Goal: Task Accomplishment & Management: Manage account settings

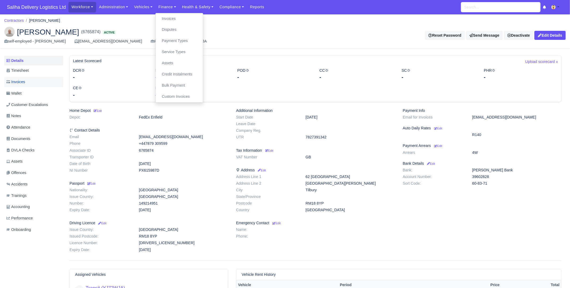
click at [29, 86] on link "Invoices" at bounding box center [33, 82] width 59 height 10
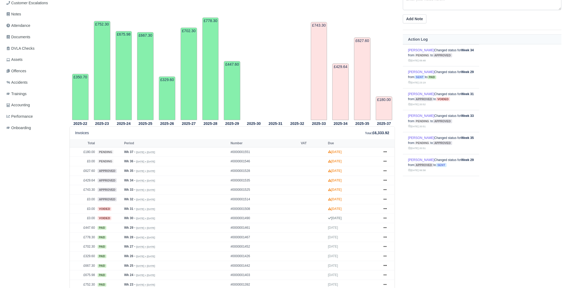
scroll to position [111, 0]
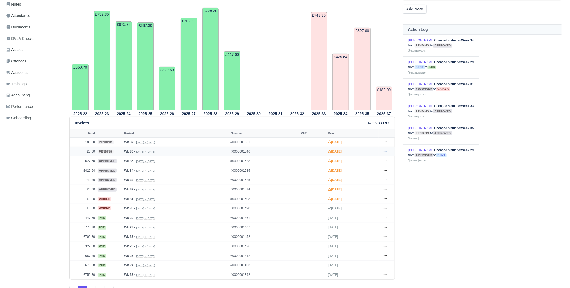
click at [386, 152] on icon at bounding box center [385, 151] width 3 height 3
click at [359, 172] on link "Approve" at bounding box center [365, 172] width 47 height 11
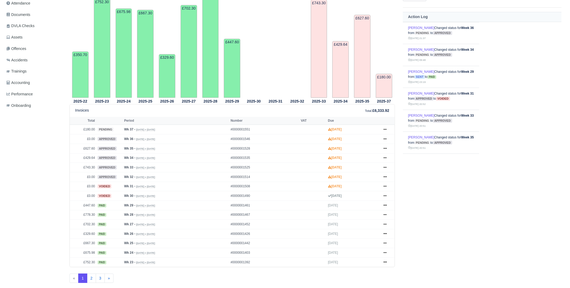
scroll to position [143, 0]
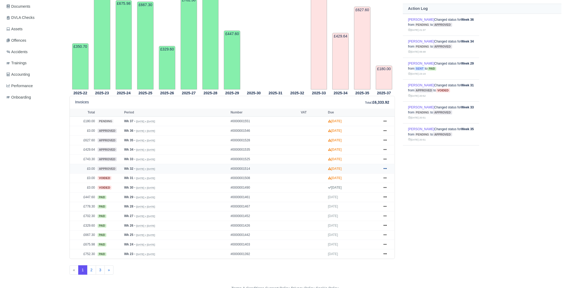
click at [387, 168] on icon at bounding box center [385, 168] width 3 height 3
click at [356, 212] on link "Void" at bounding box center [365, 211] width 47 height 11
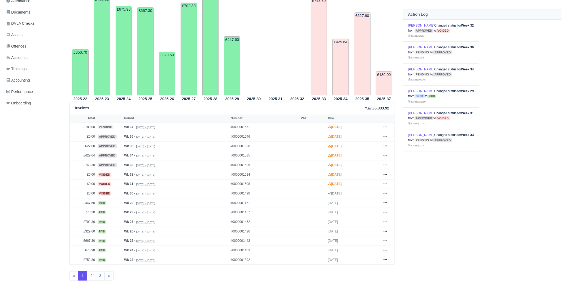
scroll to position [143, 0]
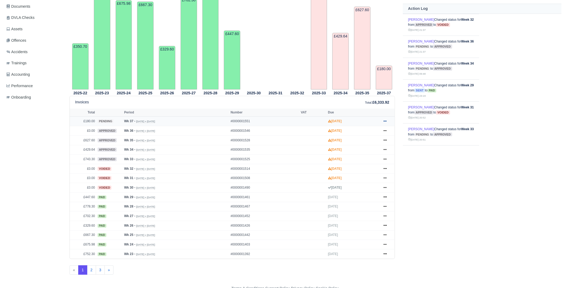
click at [386, 121] on icon at bounding box center [385, 120] width 3 height 1
click at [356, 140] on link "Approve" at bounding box center [365, 142] width 47 height 11
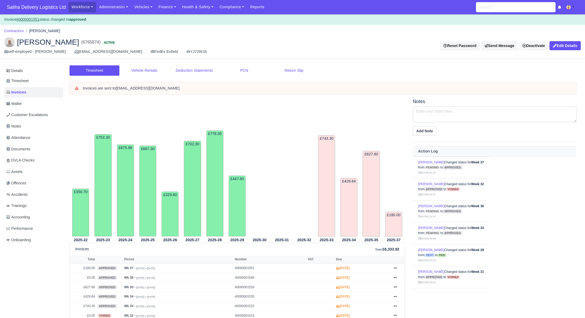
click at [164, 1] on div "Workforce Manpower Expiring Documents Leave Requests Daily Attendance Daily Tim…" at bounding box center [324, 7] width 512 height 14
click at [163, 10] on link "Finance" at bounding box center [168, 7] width 24 height 10
click at [164, 20] on link "Invoices" at bounding box center [179, 18] width 43 height 11
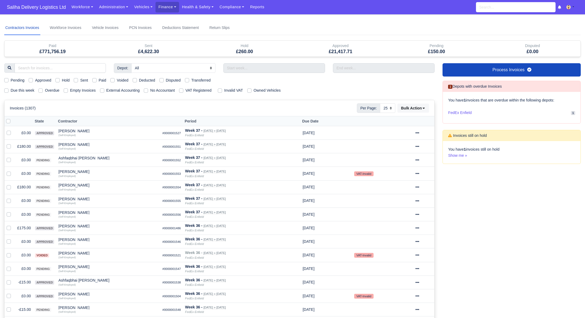
select select "25"
click at [6, 77] on div "Pending" at bounding box center [14, 80] width 20 height 6
click at [11, 79] on label "Pending" at bounding box center [18, 80] width 14 height 6
click at [7, 79] on input "Pending" at bounding box center [6, 79] width 4 height 4
checkbox input "true"
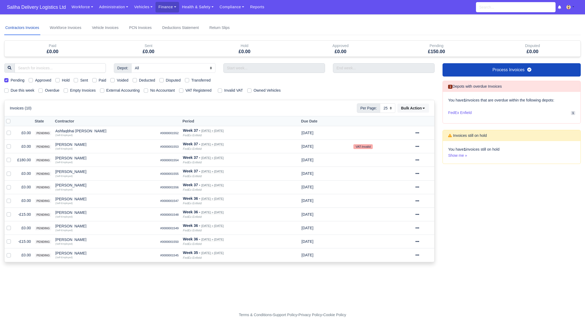
click at [12, 118] on label at bounding box center [12, 118] width 0 height 0
click at [10, 120] on input "checkbox" at bounding box center [8, 120] width 4 height 4
checkbox input "true"
click at [424, 110] on button "Bulk Action" at bounding box center [414, 107] width 32 height 9
click at [395, 133] on div "Approve" at bounding box center [405, 134] width 47 height 8
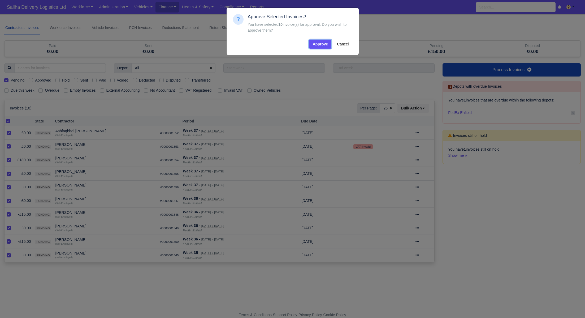
click at [323, 42] on button "Approve" at bounding box center [320, 44] width 22 height 9
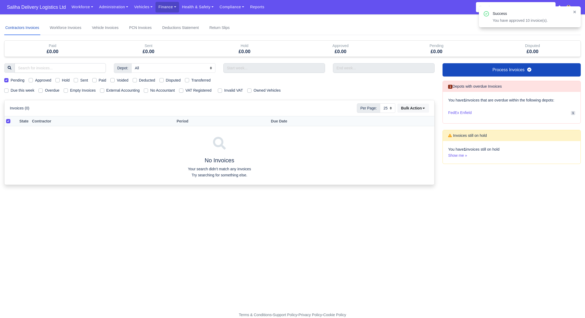
click at [11, 81] on label "Pending" at bounding box center [18, 80] width 14 height 6
click at [8, 81] on input "Pending" at bounding box center [6, 79] width 4 height 4
checkbox input "false"
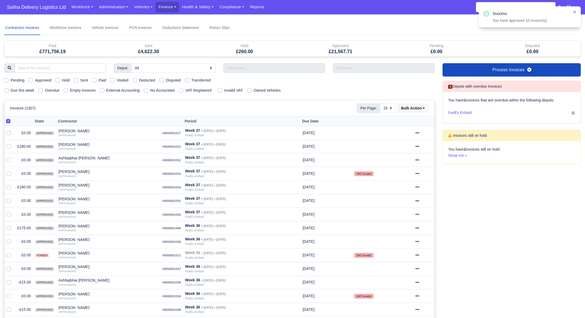
click at [80, 79] on label "Sent" at bounding box center [84, 80] width 8 height 6
click at [77, 79] on input "Sent" at bounding box center [76, 79] width 4 height 4
checkbox input "true"
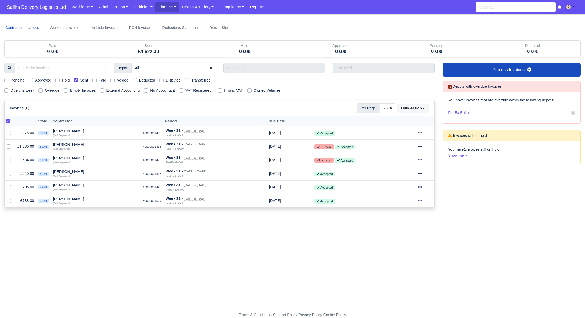
click at [12, 118] on label at bounding box center [12, 118] width 0 height 0
click at [9, 120] on input "checkbox" at bounding box center [8, 120] width 4 height 4
checkbox input "false"
click at [12, 118] on label at bounding box center [12, 118] width 0 height 0
click at [9, 120] on input "checkbox" at bounding box center [8, 120] width 4 height 4
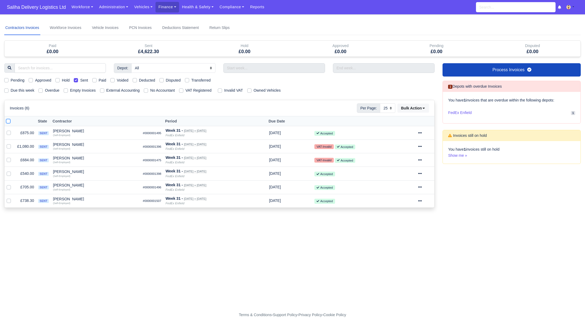
checkbox input "true"
click at [427, 108] on button "Bulk Action" at bounding box center [414, 107] width 32 height 9
click at [398, 157] on div "Pay" at bounding box center [405, 158] width 47 height 8
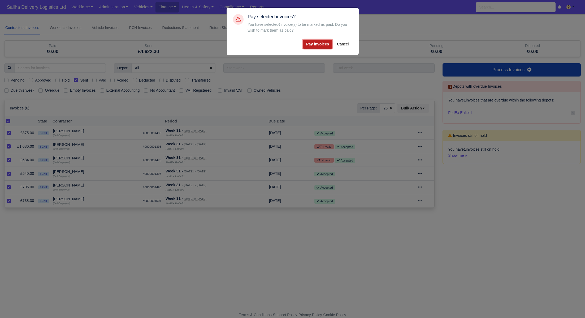
click at [320, 45] on button "Pay invoices" at bounding box center [318, 44] width 30 height 9
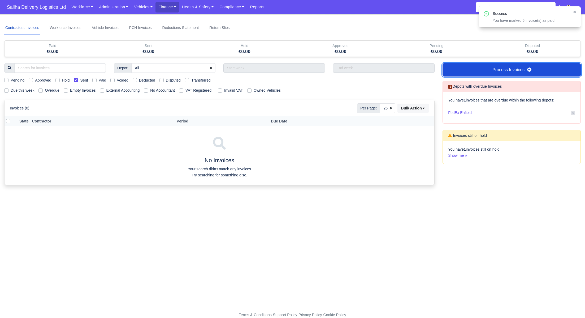
click at [461, 67] on link "Process Invoices" at bounding box center [512, 69] width 138 height 13
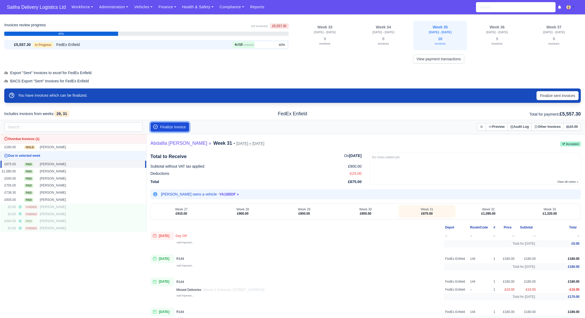
click at [177, 130] on button "Finalize Invoice" at bounding box center [169, 127] width 39 height 10
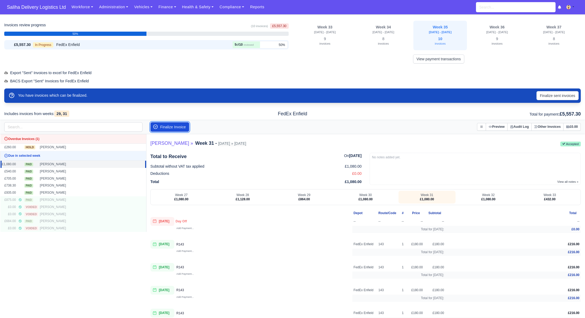
click at [177, 129] on button "Finalize Invoice" at bounding box center [169, 127] width 39 height 10
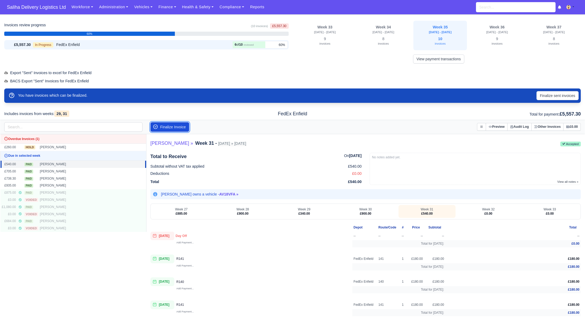
click at [178, 128] on button "Finalize Invoice" at bounding box center [169, 127] width 39 height 10
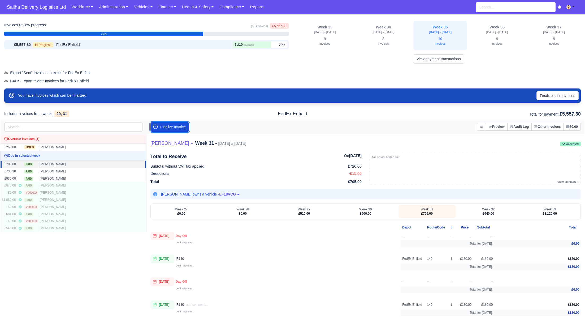
click at [178, 128] on button "Finalize Invoice" at bounding box center [169, 127] width 39 height 10
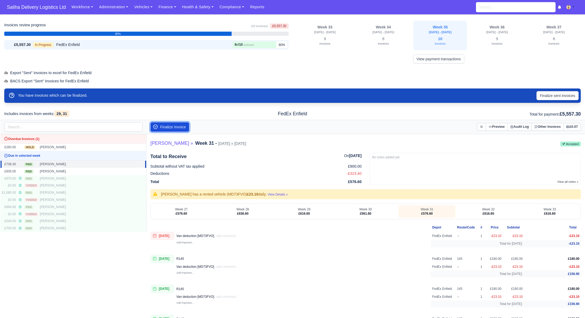
click at [178, 128] on button "Finalize Invoice" at bounding box center [169, 127] width 39 height 10
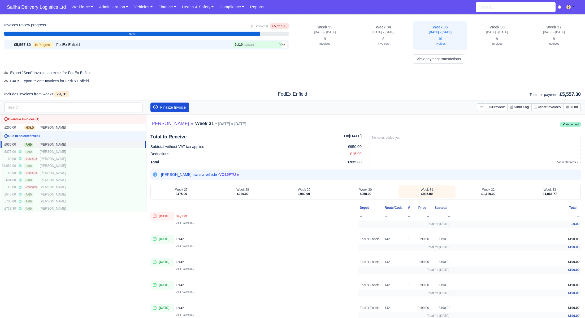
click at [178, 128] on 1756499938 "Total to Receive On [DATE] Subtotal without VAT tax applied £950.00 -£15.00 £93…" at bounding box center [365, 259] width 430 height 265
click at [172, 107] on button "Finalize Invoice" at bounding box center [169, 107] width 39 height 10
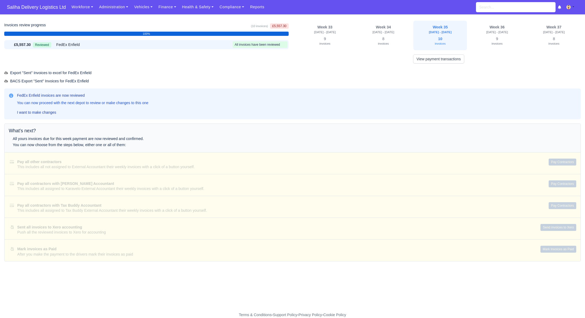
click at [48, 13] on nav "Saliha Delivery Logistics Ltd Workforce Manpower Expiring Documents Leave Reque…" at bounding box center [292, 7] width 585 height 14
